Goal: Understand process/instructions: Learn how to perform a task or action

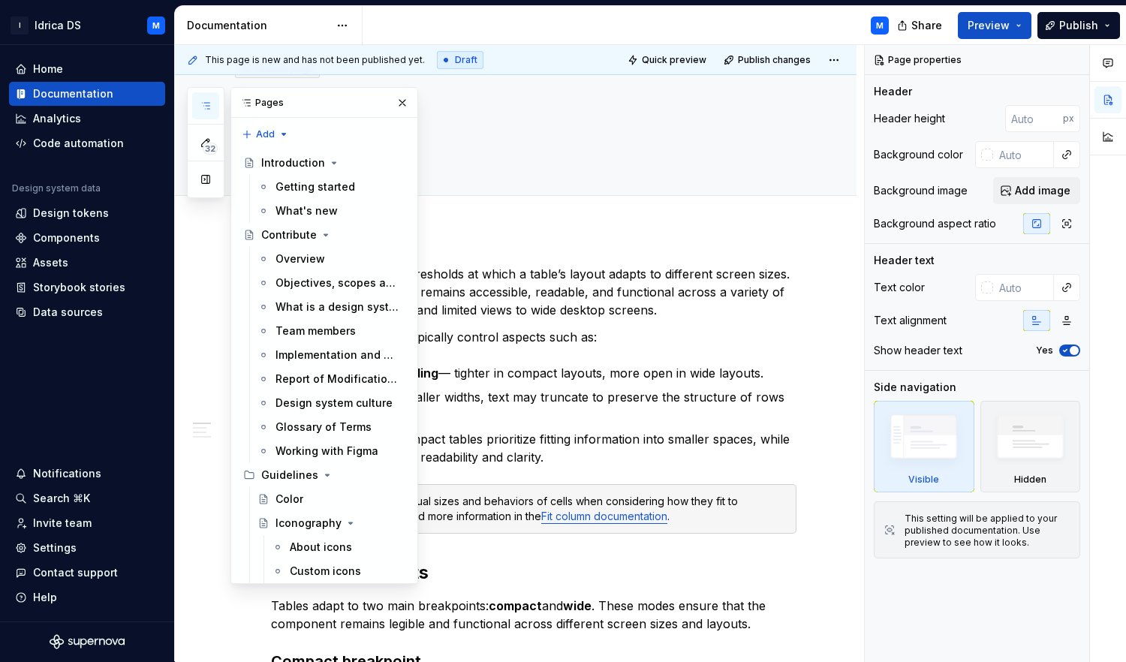
scroll to position [2453, 0]
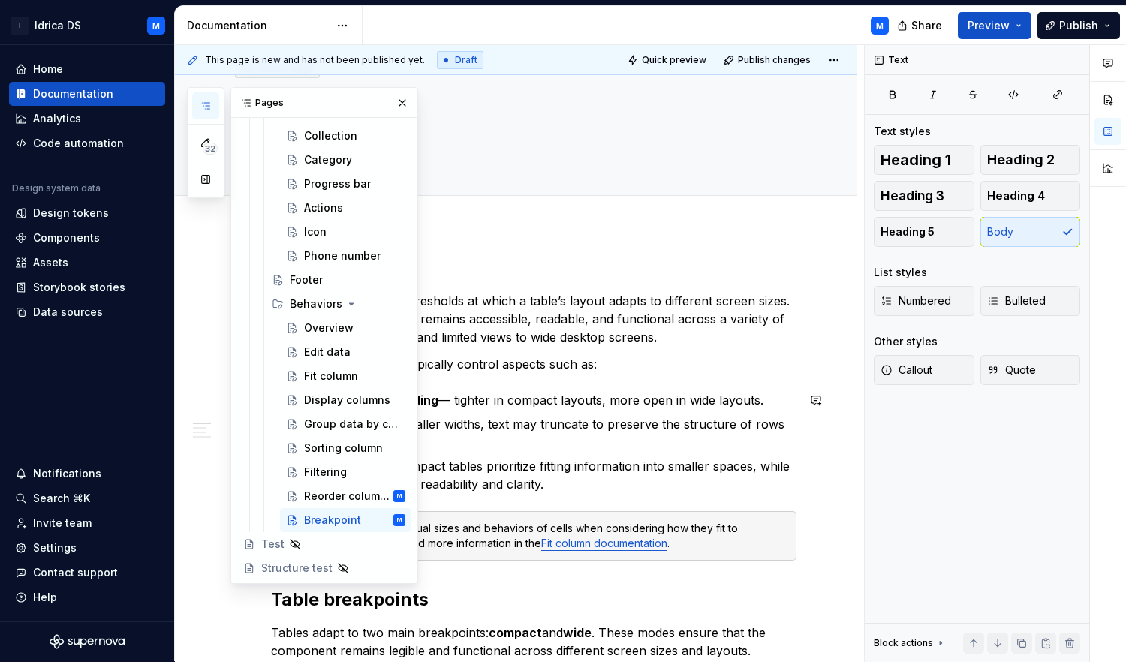
click at [547, 400] on p "Cell spacing and padding — tighter in compact layouts, more open in wide layout…" at bounding box center [543, 400] width 508 height 18
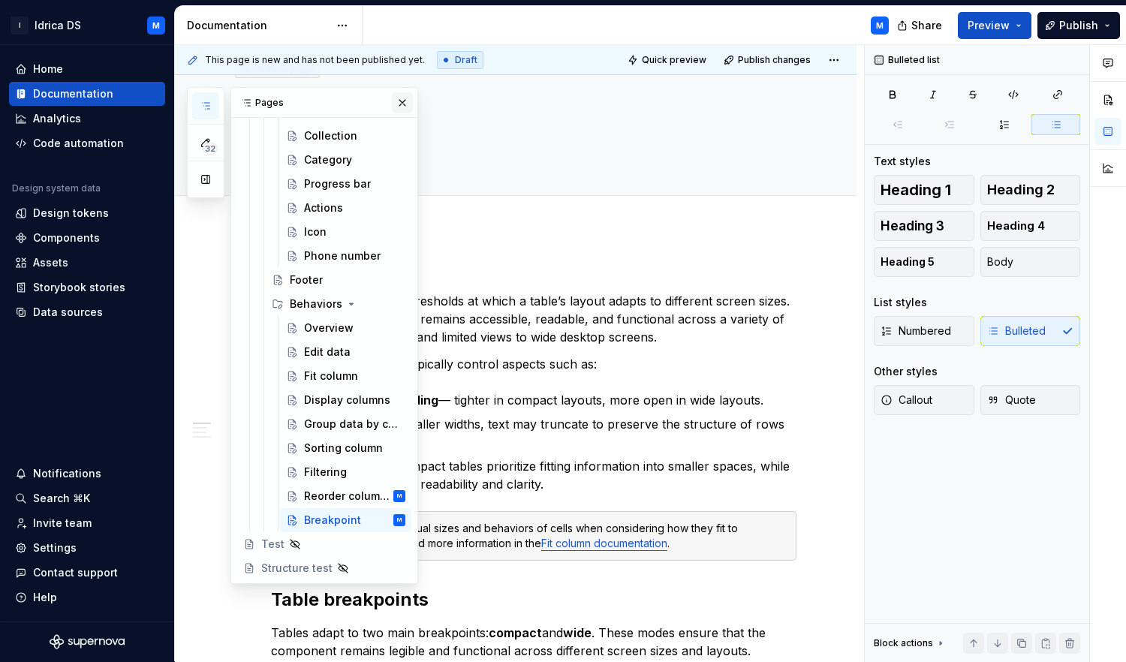
click at [392, 111] on button "button" at bounding box center [402, 102] width 21 height 21
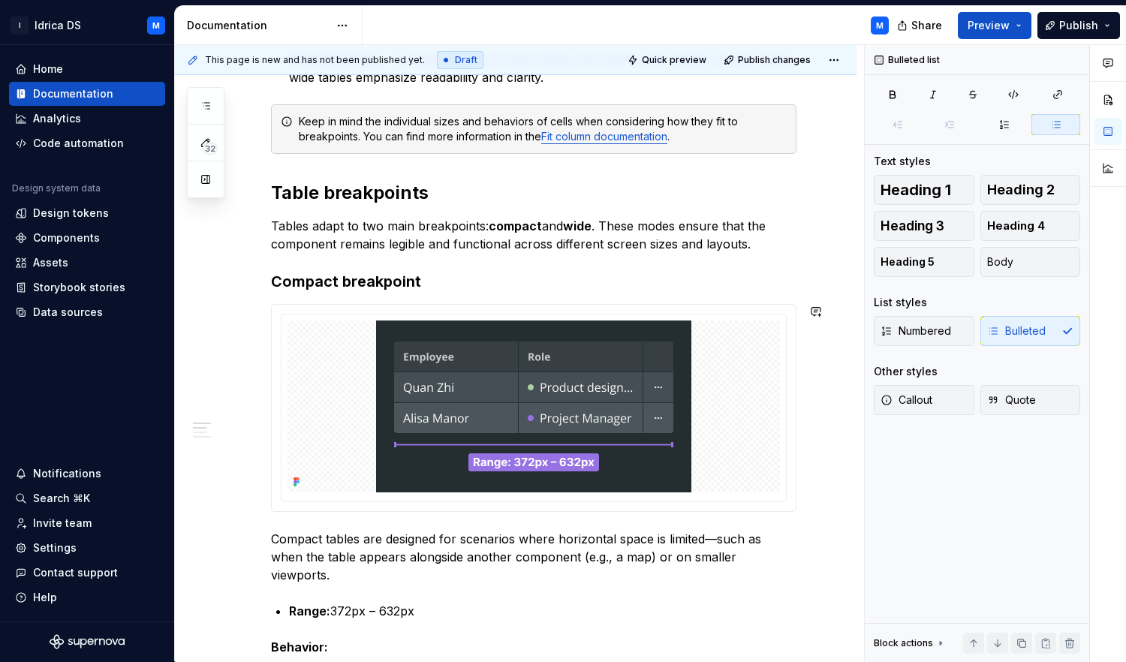
scroll to position [11, 0]
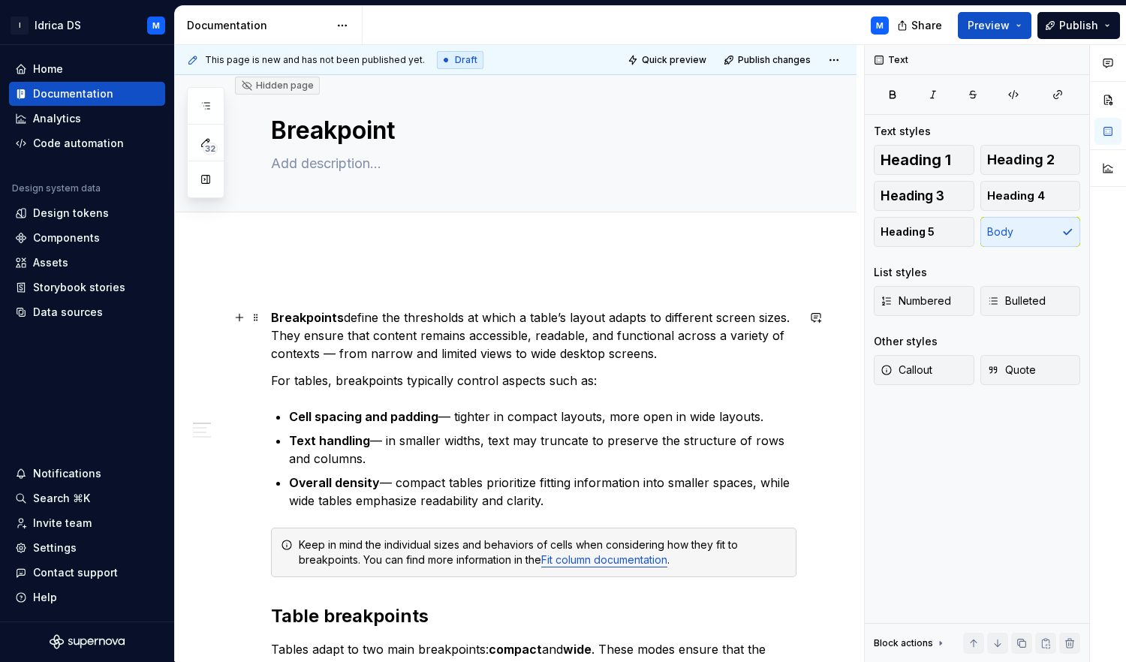
click at [662, 358] on p "Breakpoints define the thresholds at which a table’s layout adapts to different…" at bounding box center [534, 336] width 526 height 54
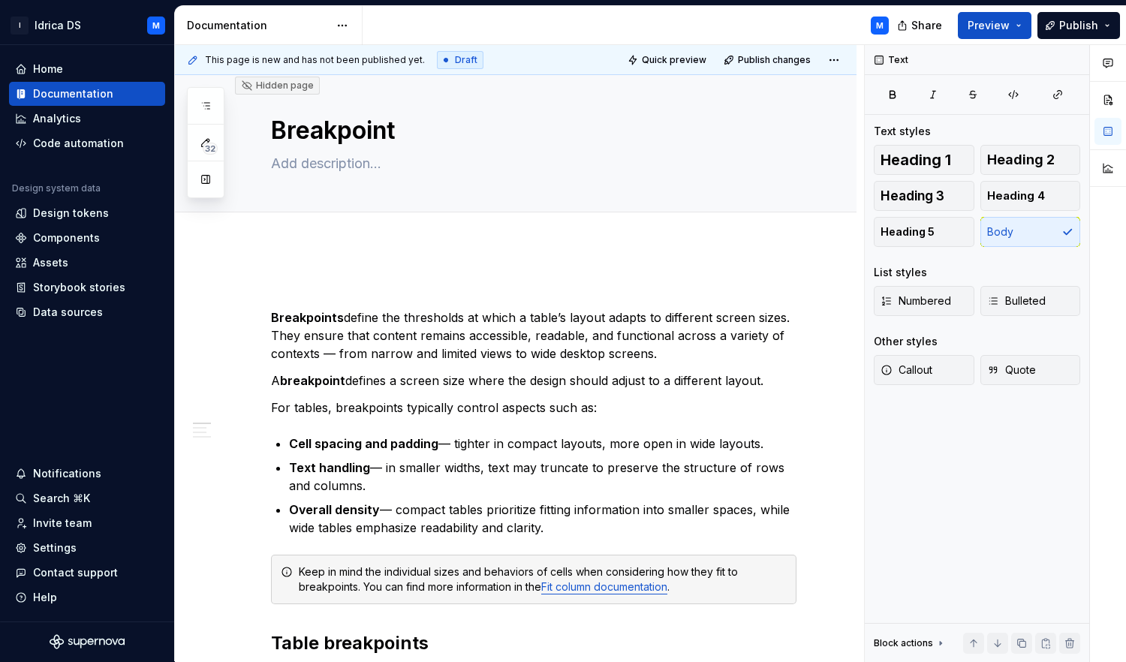
type textarea "*"
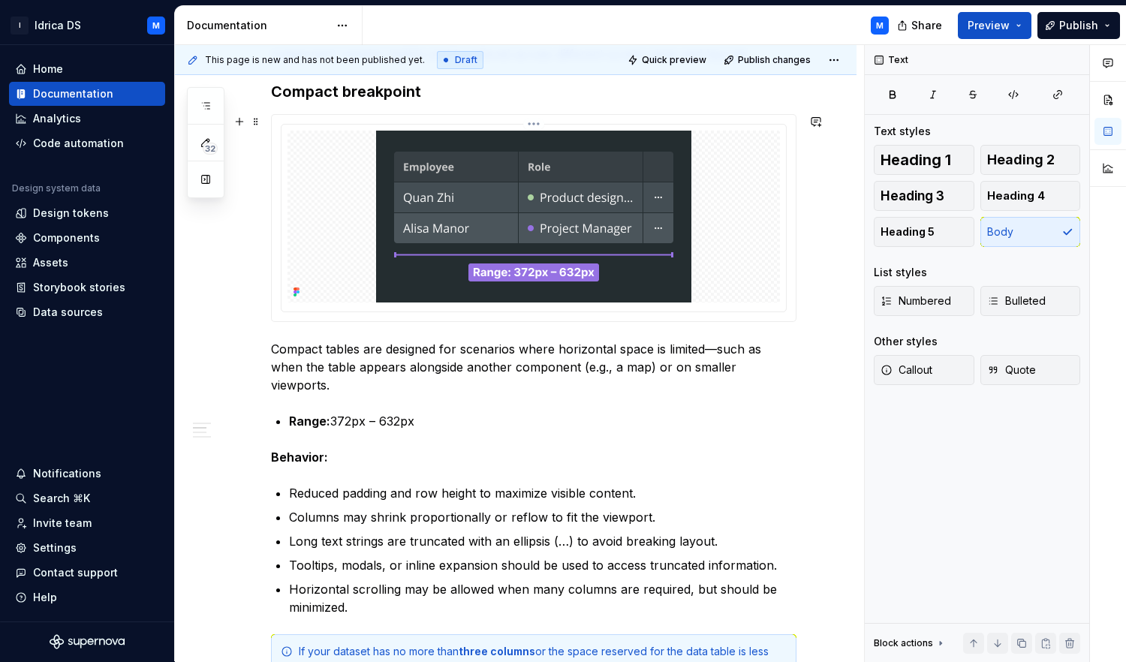
scroll to position [351, 0]
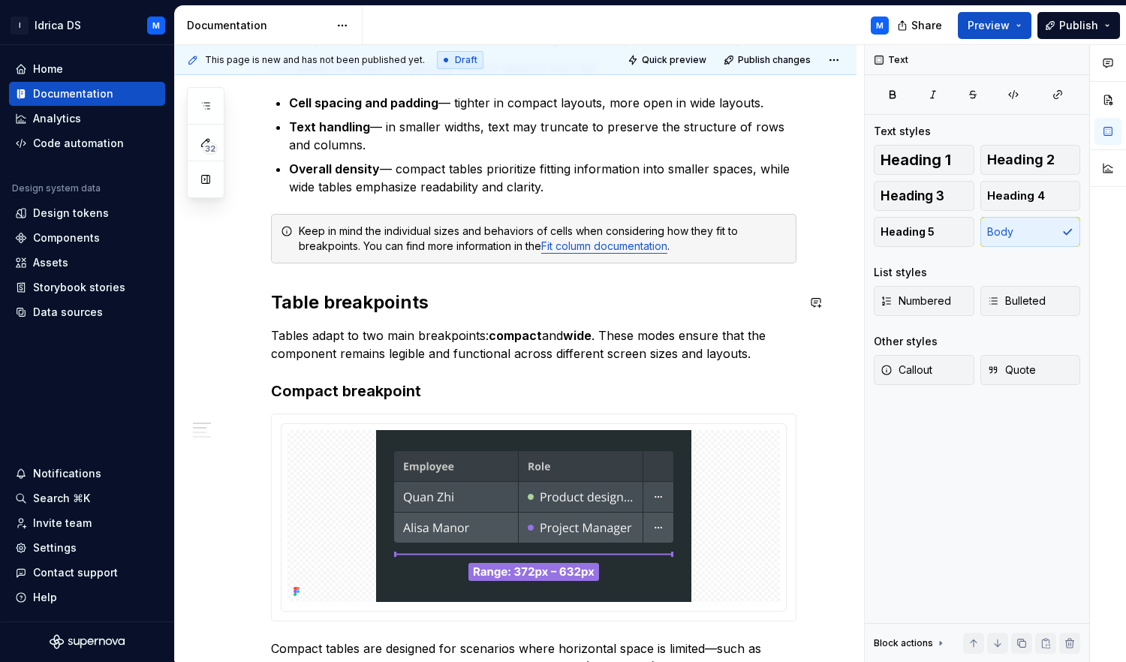
click at [430, 303] on h2 "Table breakpoints" at bounding box center [534, 303] width 526 height 24
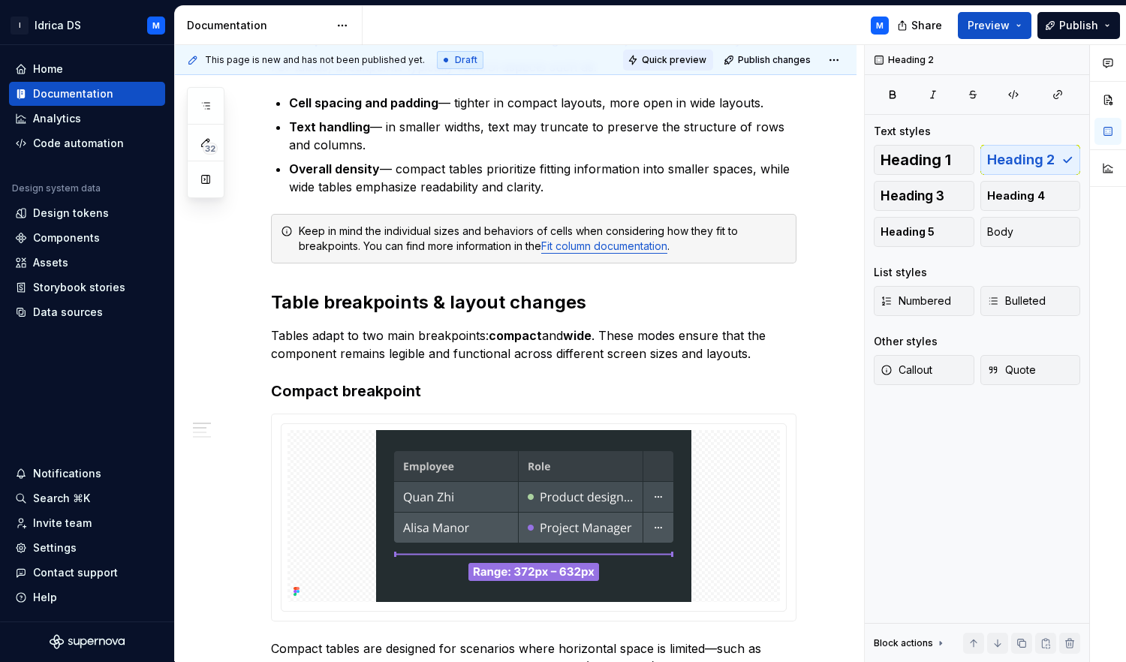
click at [689, 58] on span "Quick preview" at bounding box center [674, 60] width 65 height 12
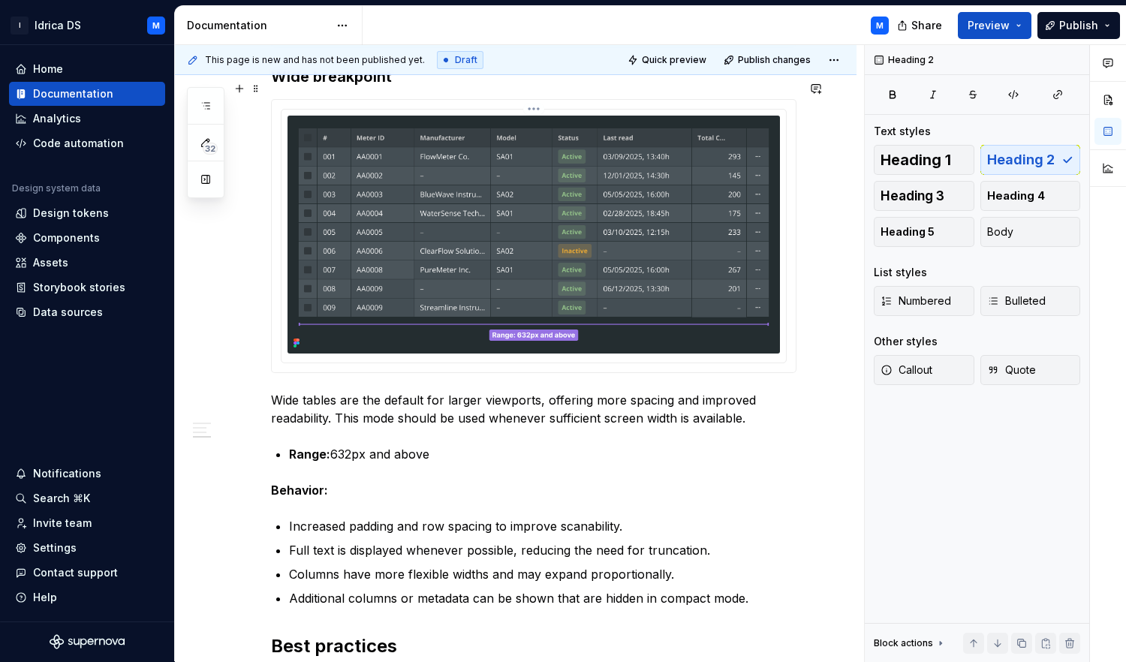
scroll to position [1601, 0]
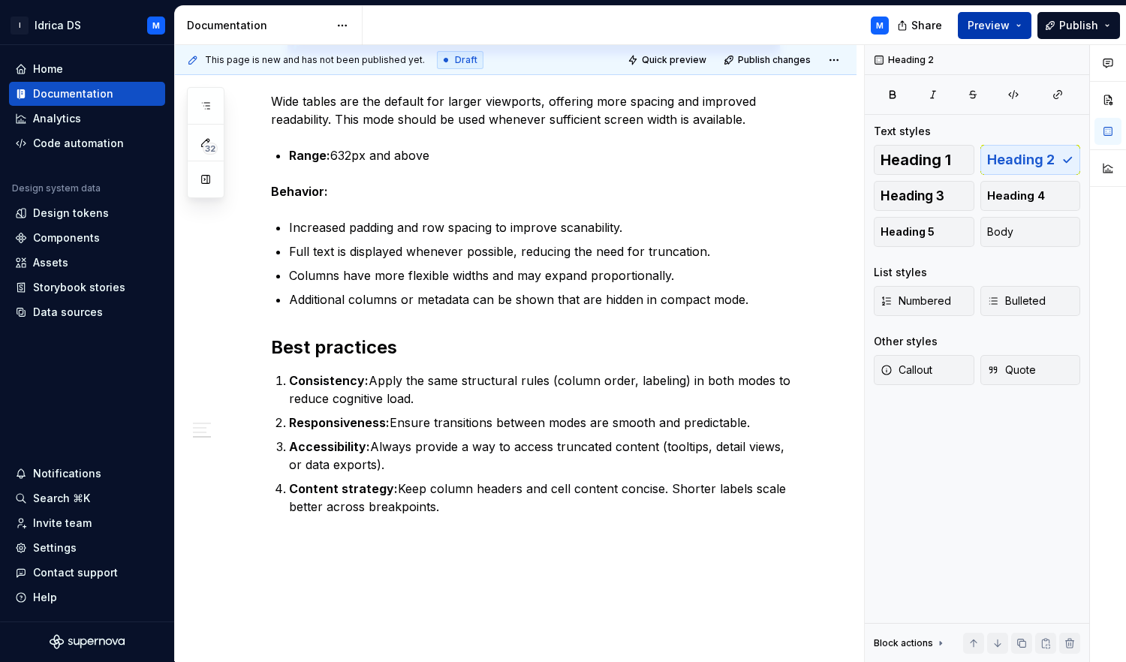
click at [1006, 29] on span "Preview" at bounding box center [989, 25] width 42 height 15
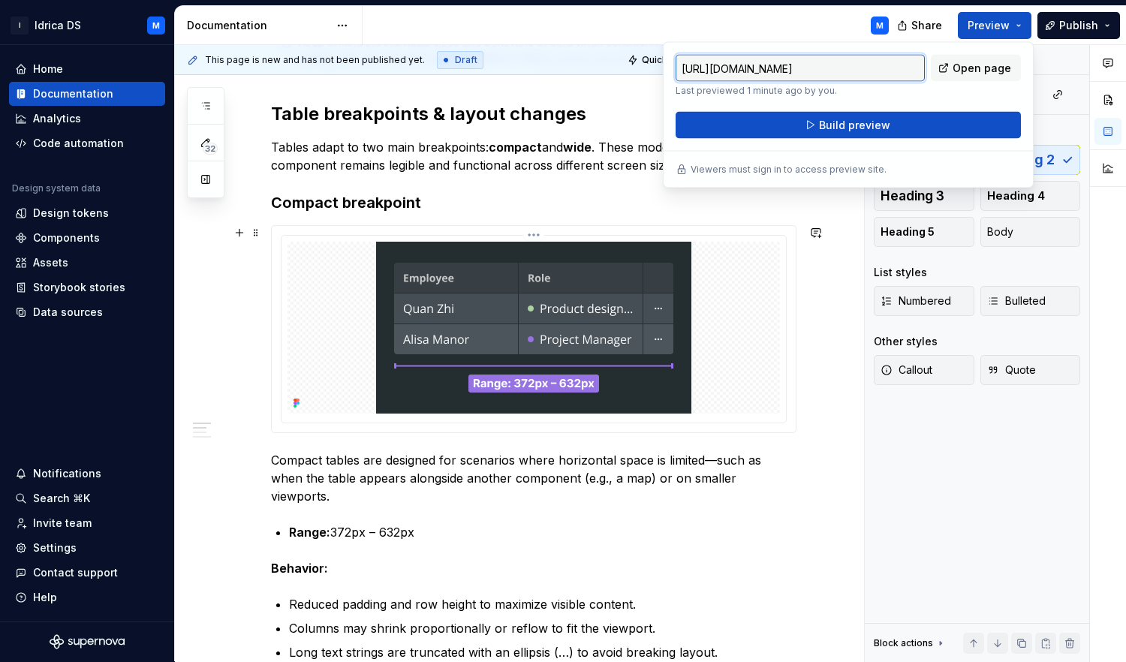
scroll to position [291, 0]
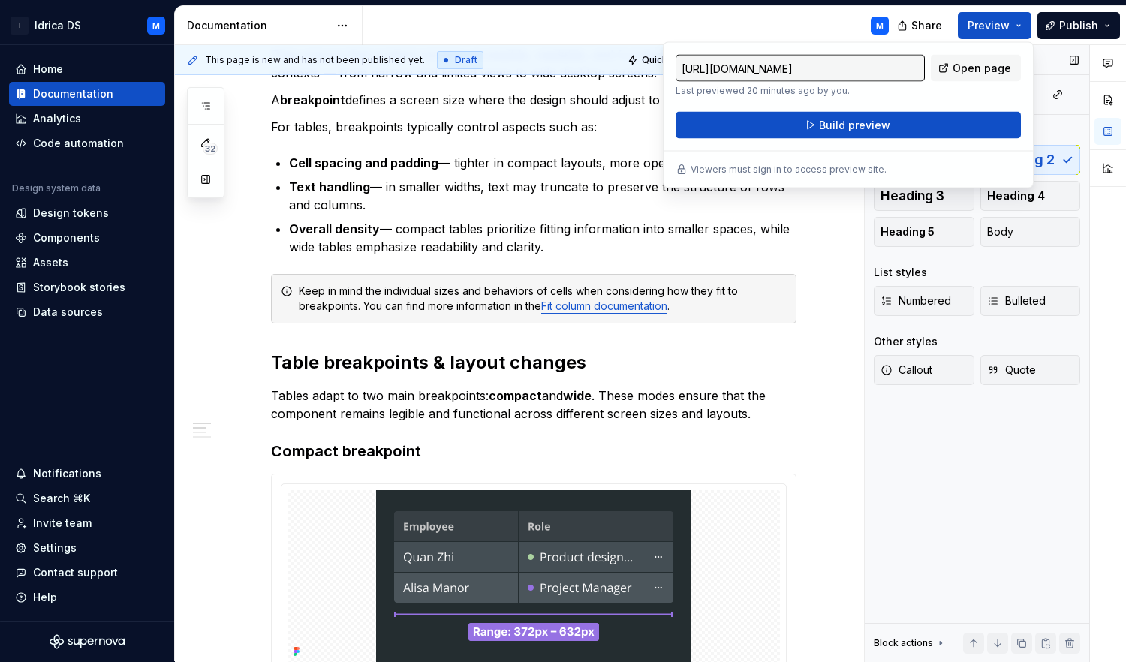
click at [1039, 509] on div "Heading 2 Text styles Heading 1 Heading 2 Heading 3 Heading 4 Heading 5 Body Li…" at bounding box center [977, 353] width 224 height 617
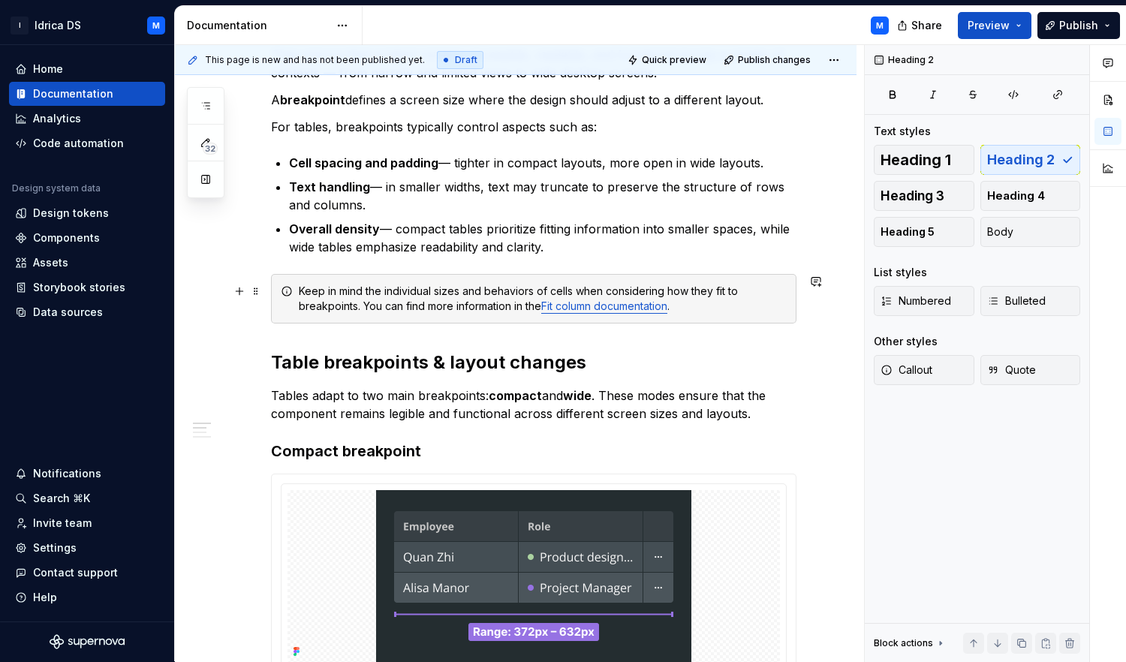
scroll to position [0, 0]
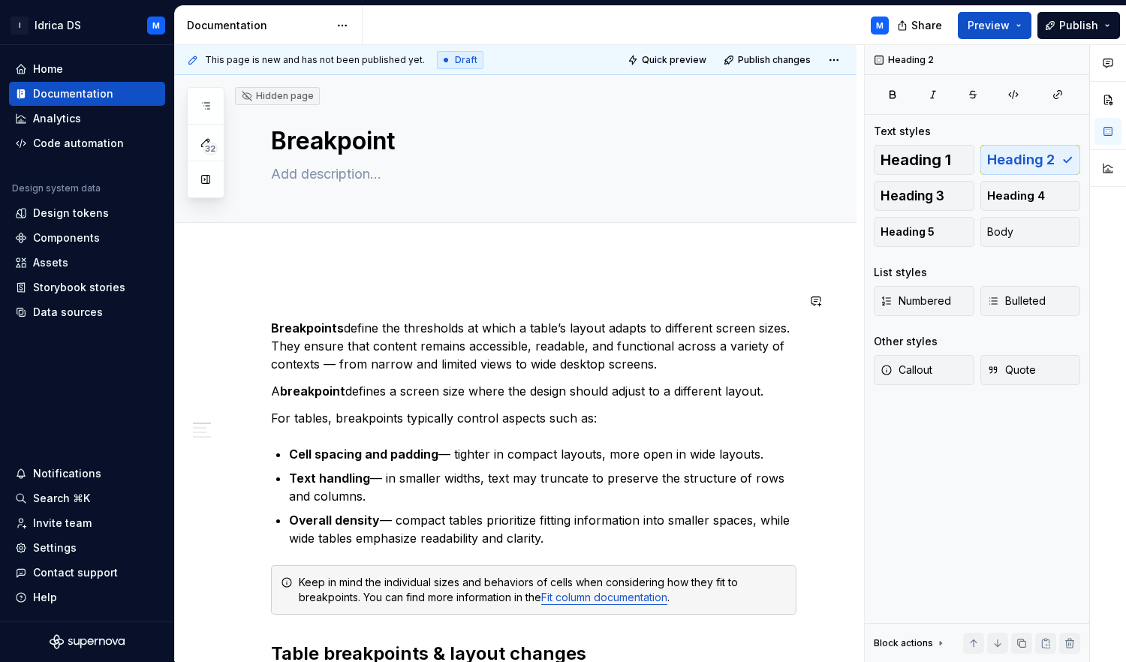
click at [270, 329] on div "This page is new and has not been published yet. Draft Quick preview Publish ch…" at bounding box center [519, 353] width 689 height 617
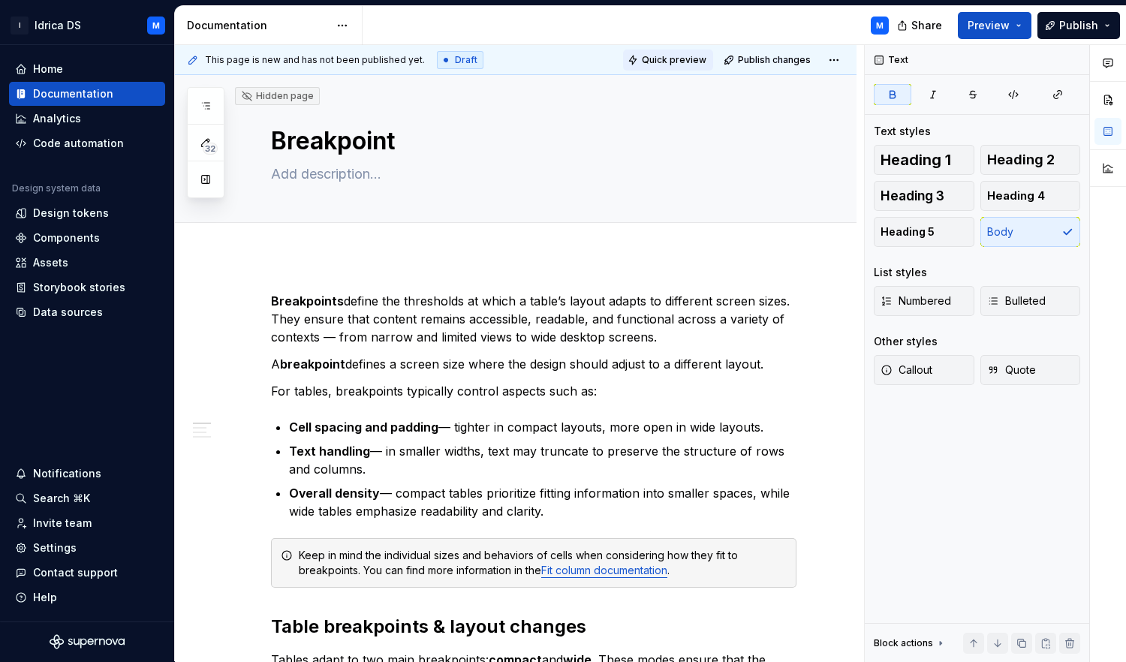
click at [686, 53] on button "Quick preview" at bounding box center [668, 60] width 90 height 21
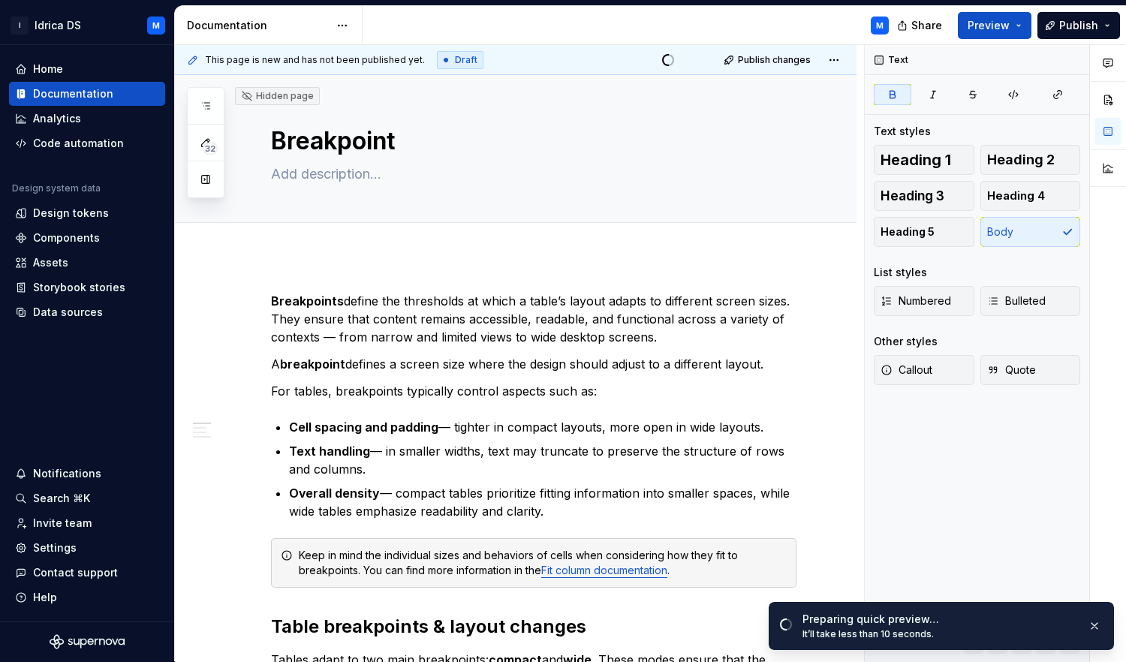
type textarea "*"
